Goal: Ask a question

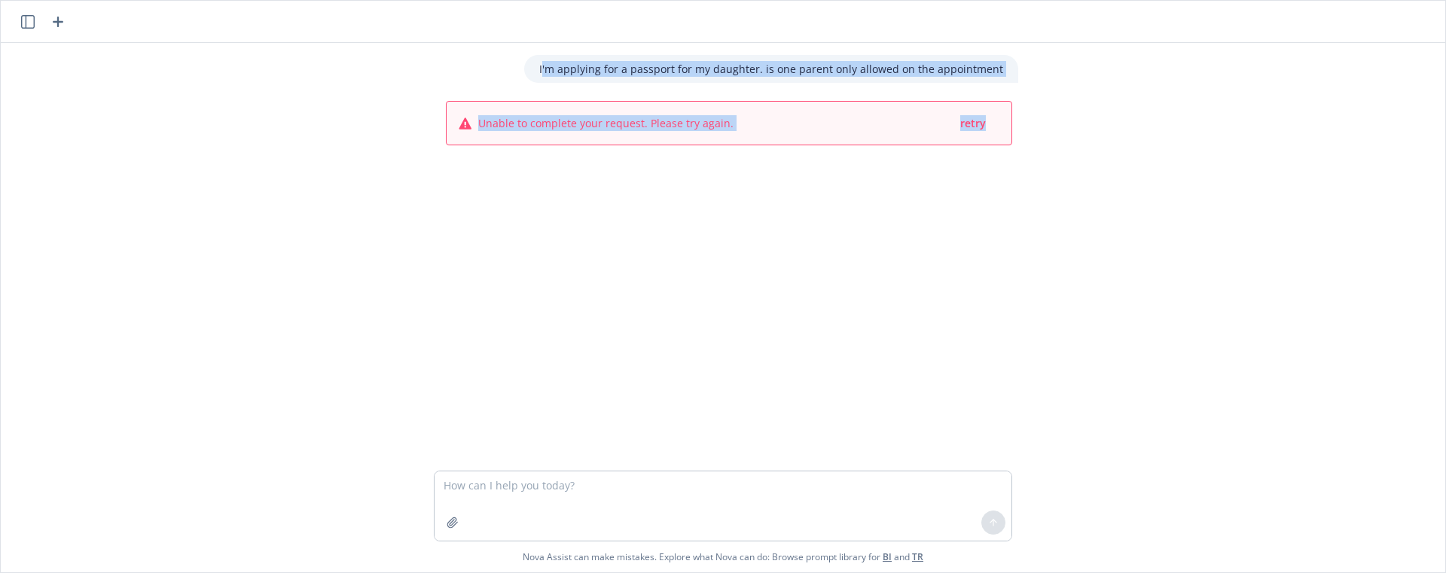
drag, startPoint x: 551, startPoint y: 72, endPoint x: 1125, endPoint y: 118, distance: 575.8
click at [1126, 119] on div "I'm applying for a passport for my daughter. is one parent only allowed on the …" at bounding box center [723, 257] width 1433 height 428
click at [558, 92] on div "I'm applying for a passport for my daughter. is one parent only allowed on the …" at bounding box center [723, 257] width 1433 height 428
